Goal: Task Accomplishment & Management: Use online tool/utility

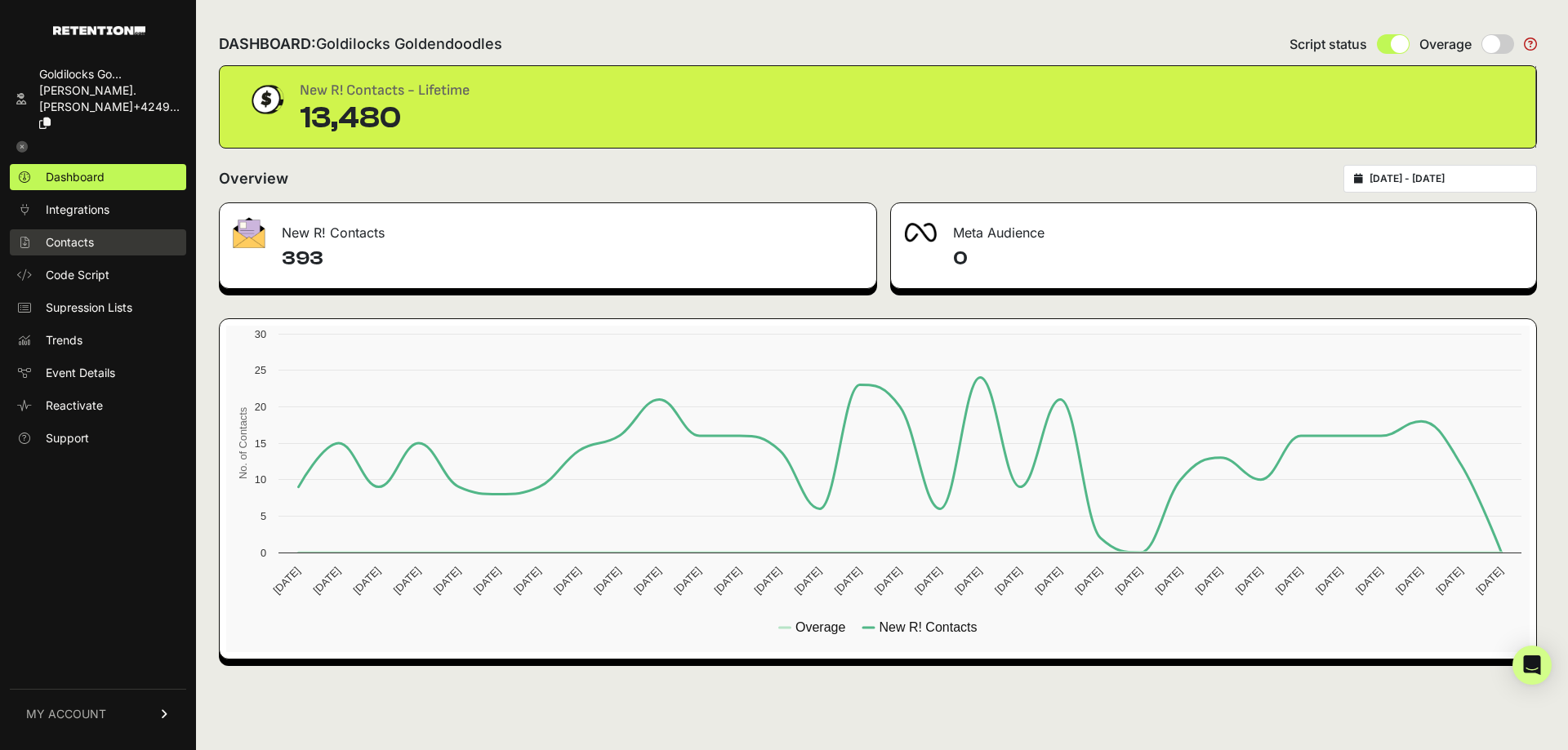
click at [93, 234] on span "Contacts" at bounding box center [70, 242] width 48 height 16
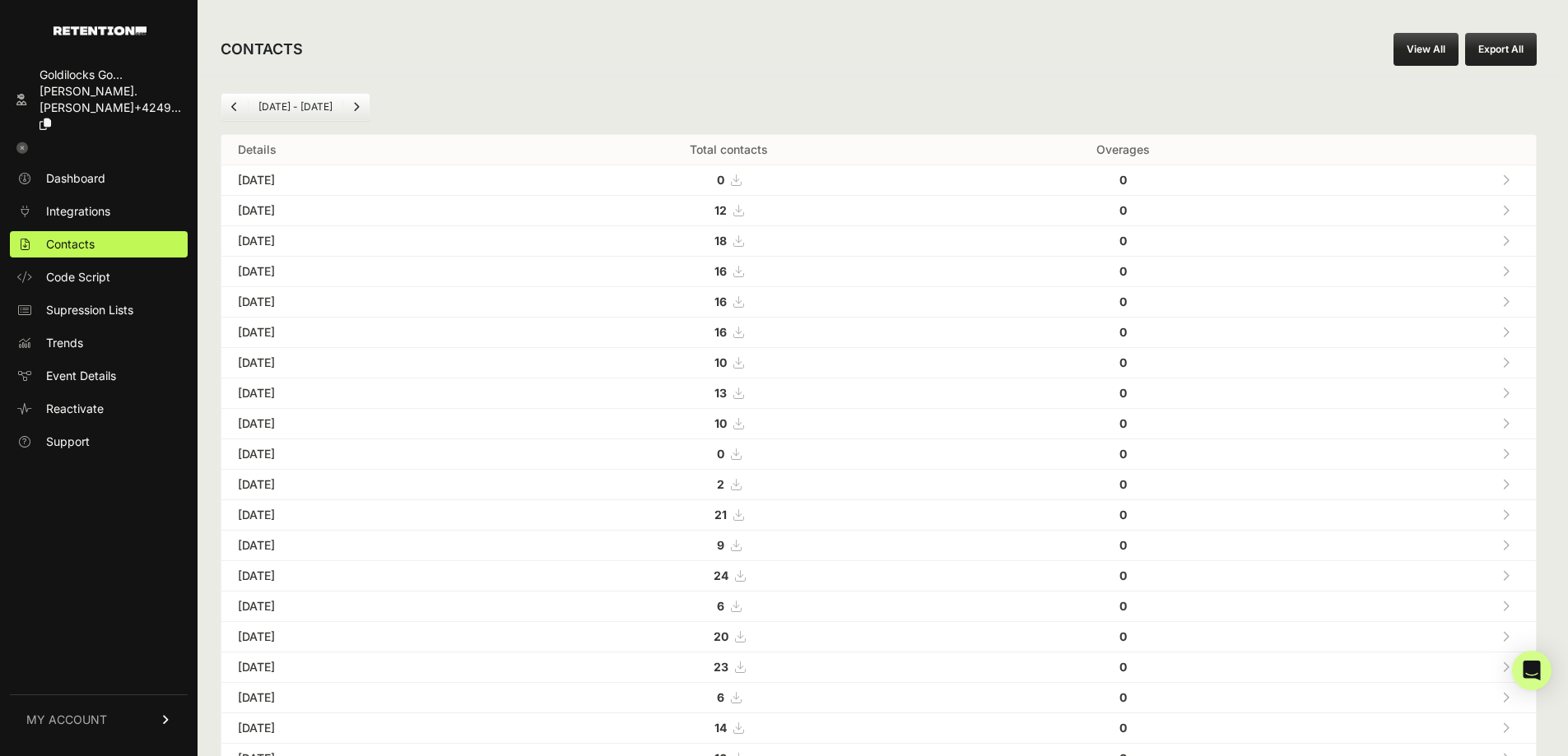
click at [1511, 56] on button "Export All" at bounding box center [1501, 49] width 72 height 33
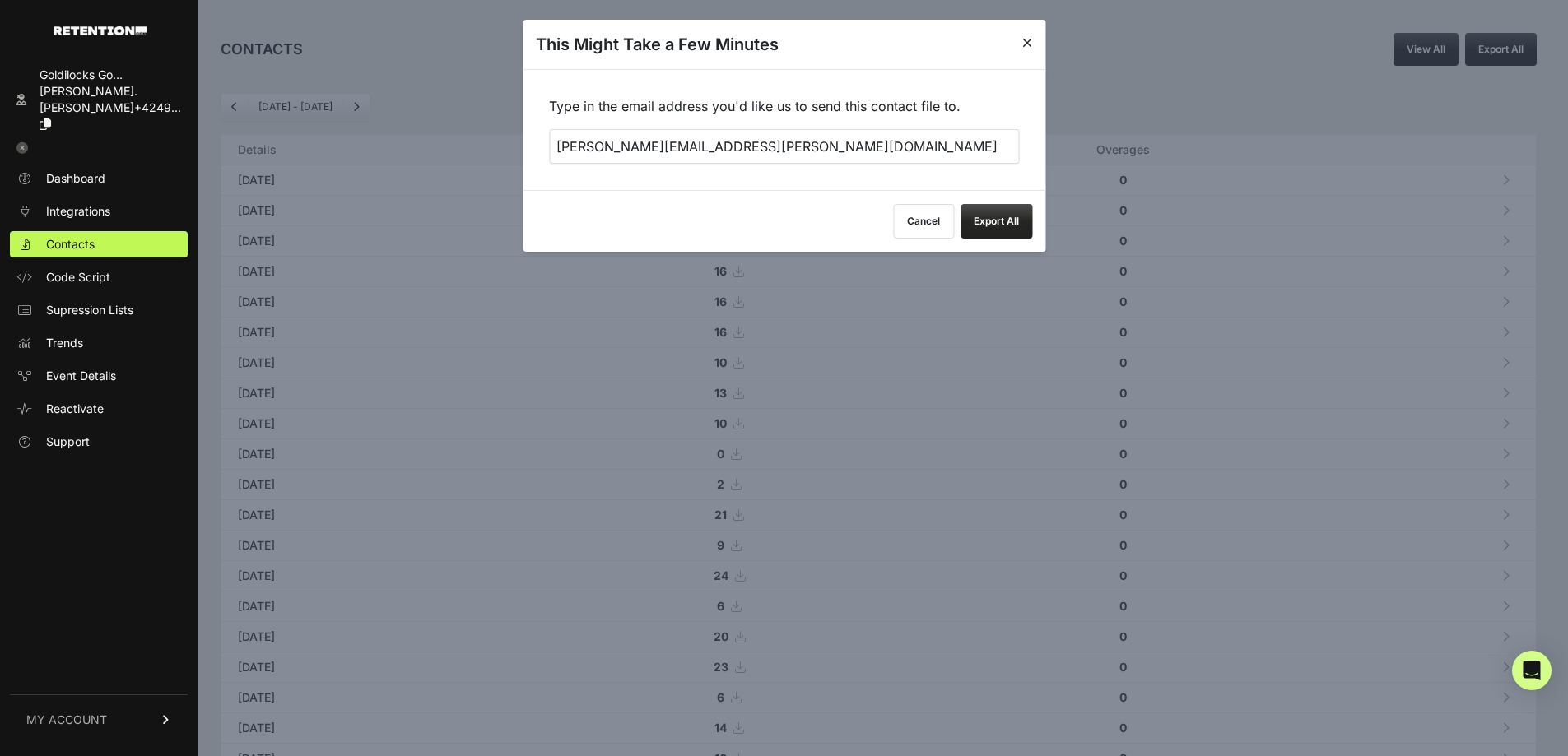
click at [996, 222] on button "Export All" at bounding box center [997, 221] width 72 height 34
